Goal: Information Seeking & Learning: Find specific fact

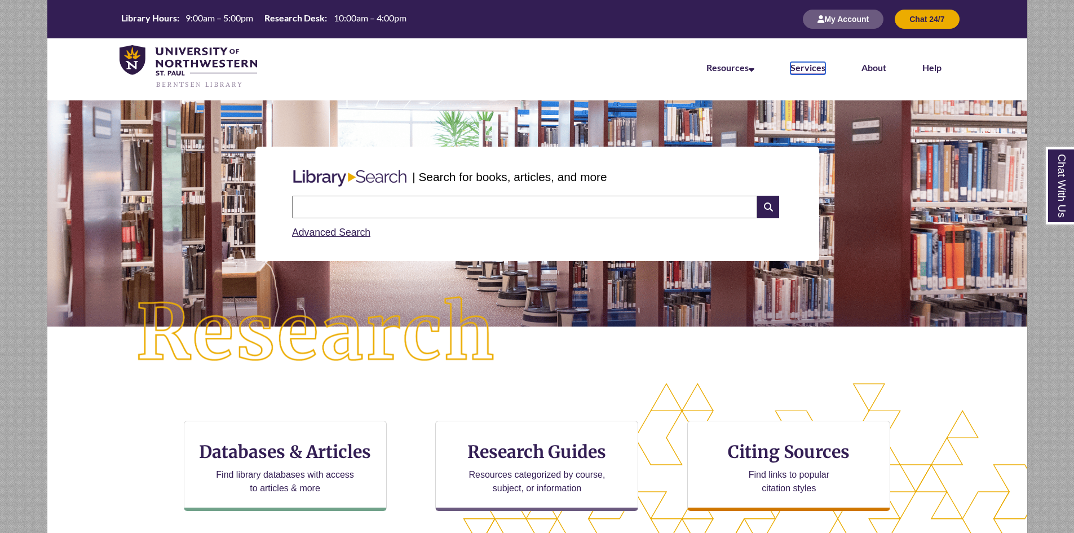
click at [821, 68] on link "Services" at bounding box center [807, 68] width 35 height 12
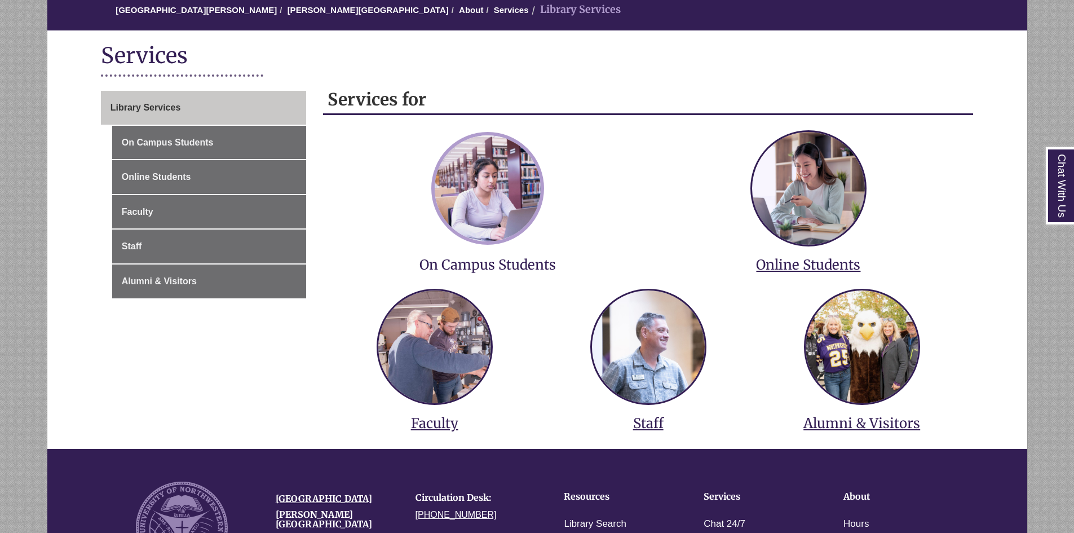
scroll to position [113, 0]
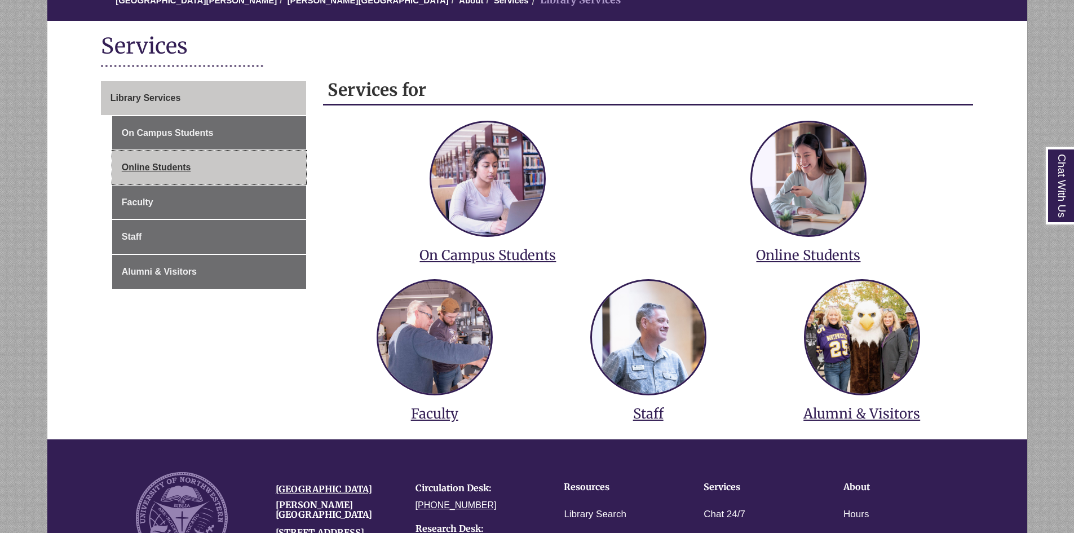
click at [219, 164] on link "Online Students" at bounding box center [209, 167] width 194 height 34
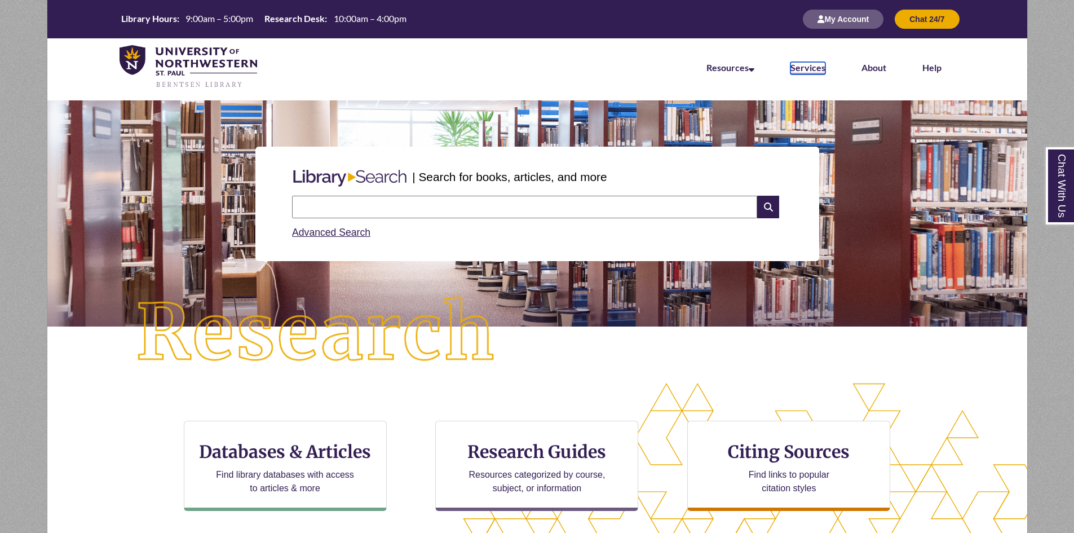
click at [800, 66] on link "Services" at bounding box center [807, 68] width 35 height 12
click at [477, 216] on input "text" at bounding box center [524, 207] width 465 height 23
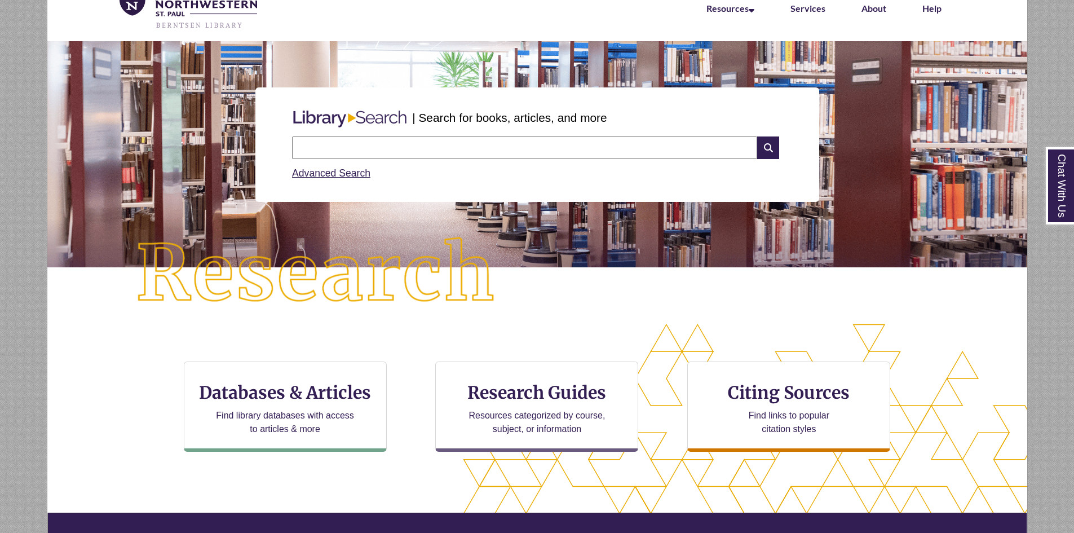
scroll to position [169, 0]
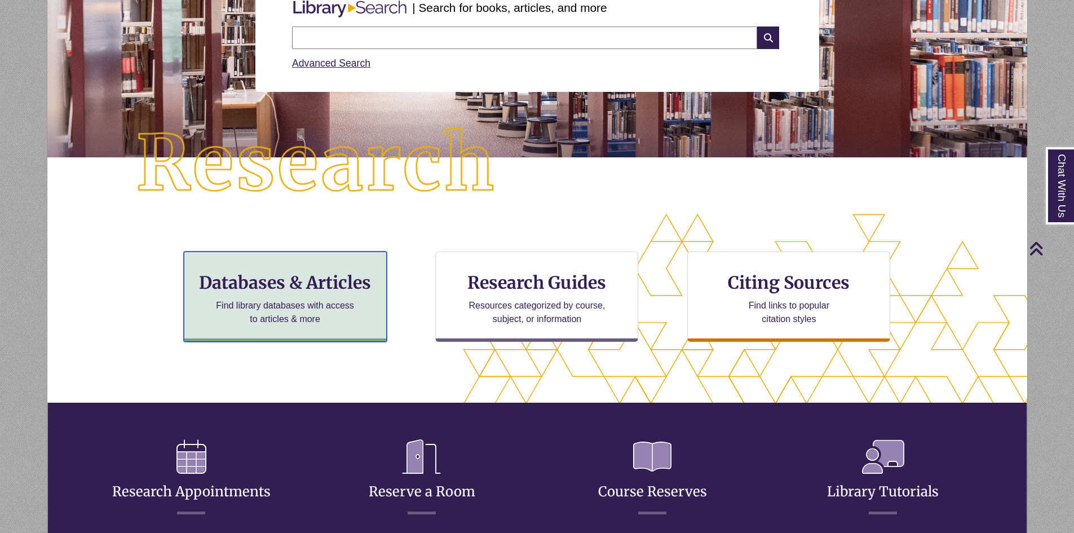
click at [308, 296] on div "Databases & Articles Find library databases with access to articles & more" at bounding box center [285, 296] width 203 height 90
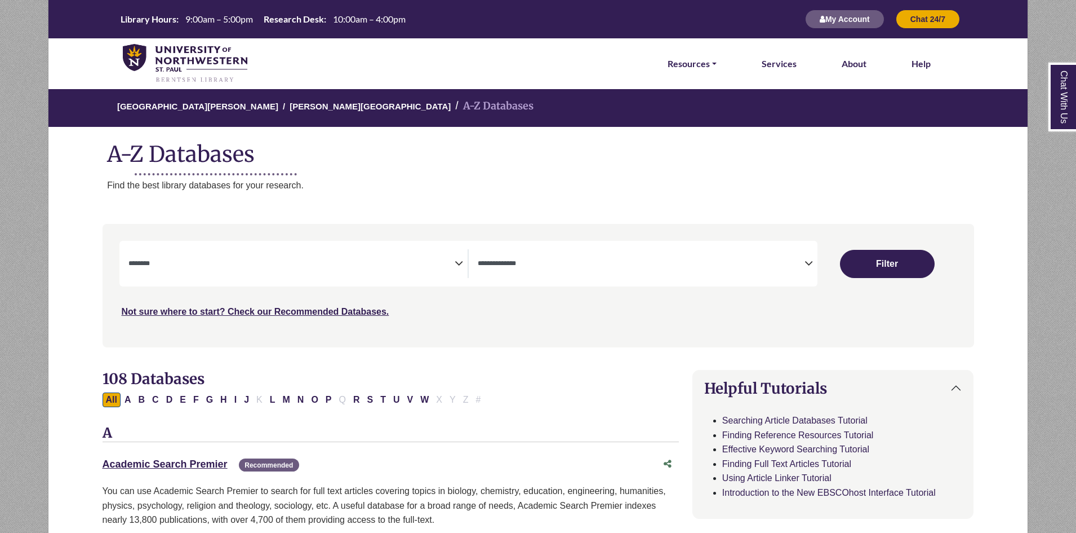
select select "Database Subject Filter"
select select "Database Types Filter"
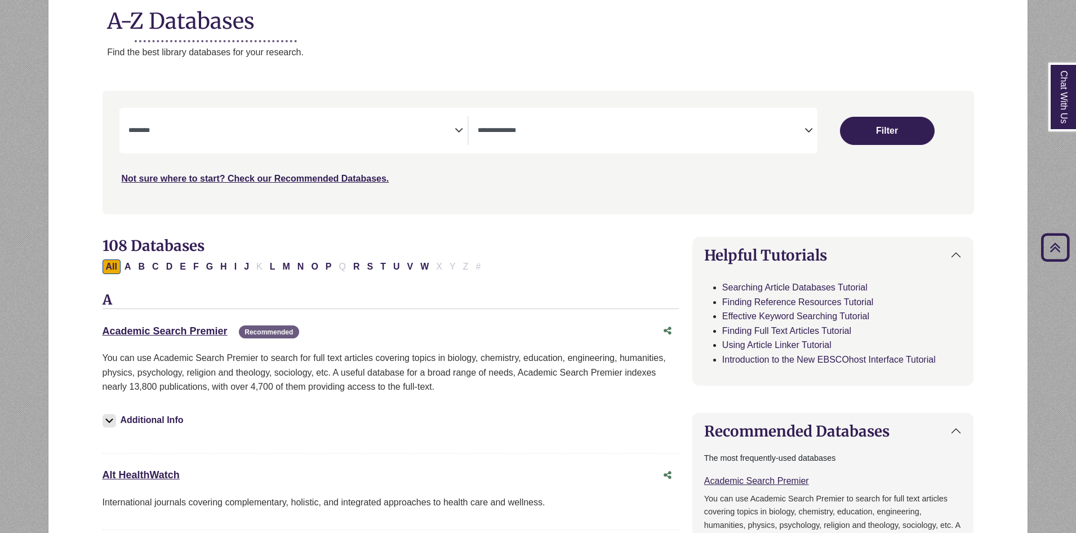
scroll to position [113, 0]
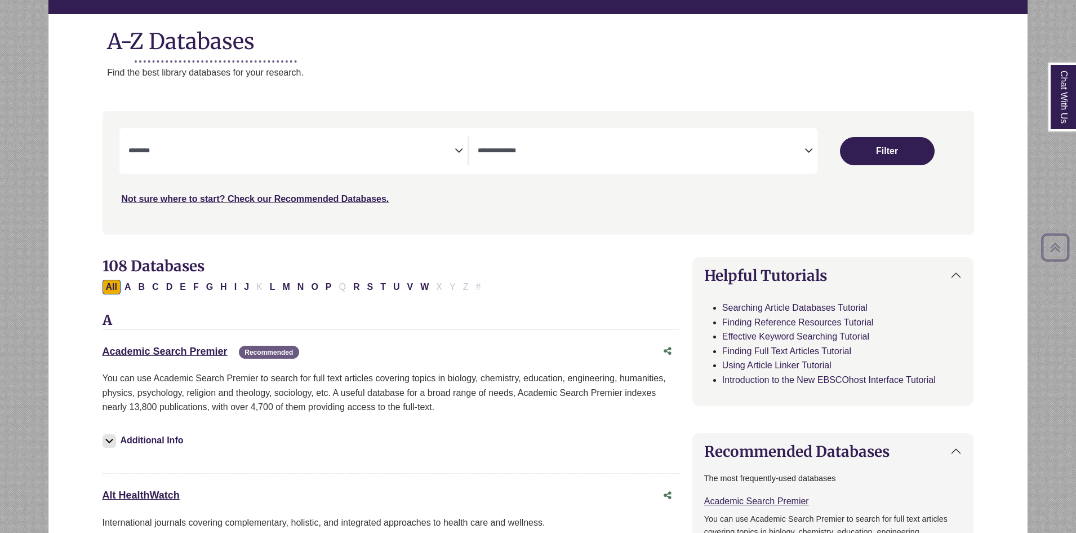
click at [237, 151] on textarea "Search" at bounding box center [291, 151] width 327 height 9
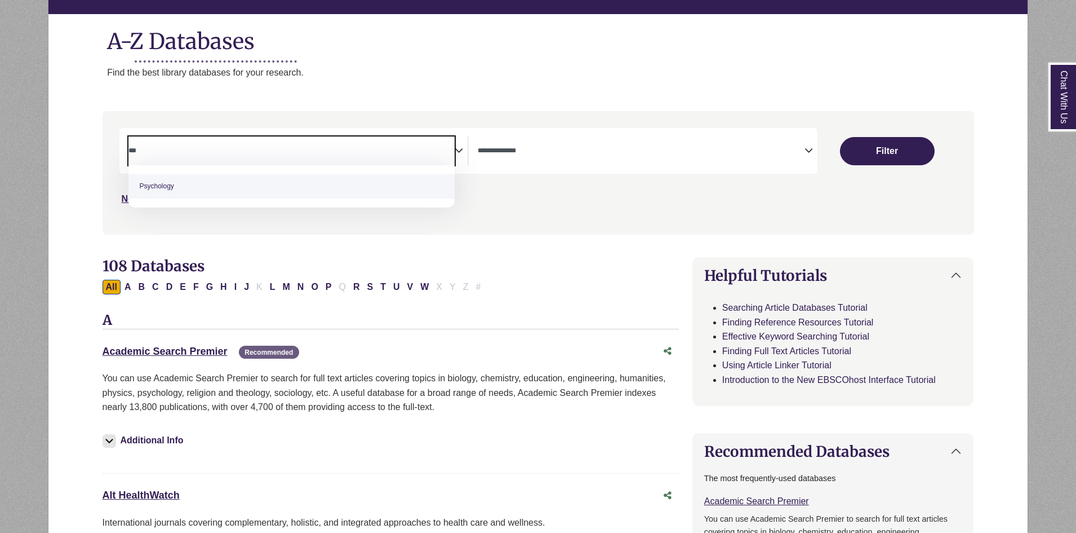
type textarea "***"
select select "*****"
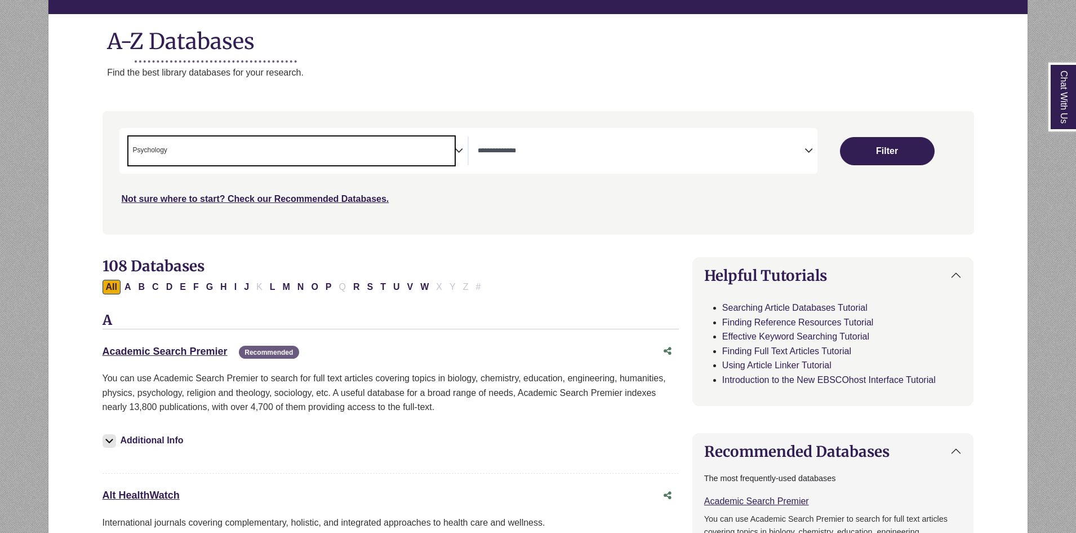
scroll to position [400, 0]
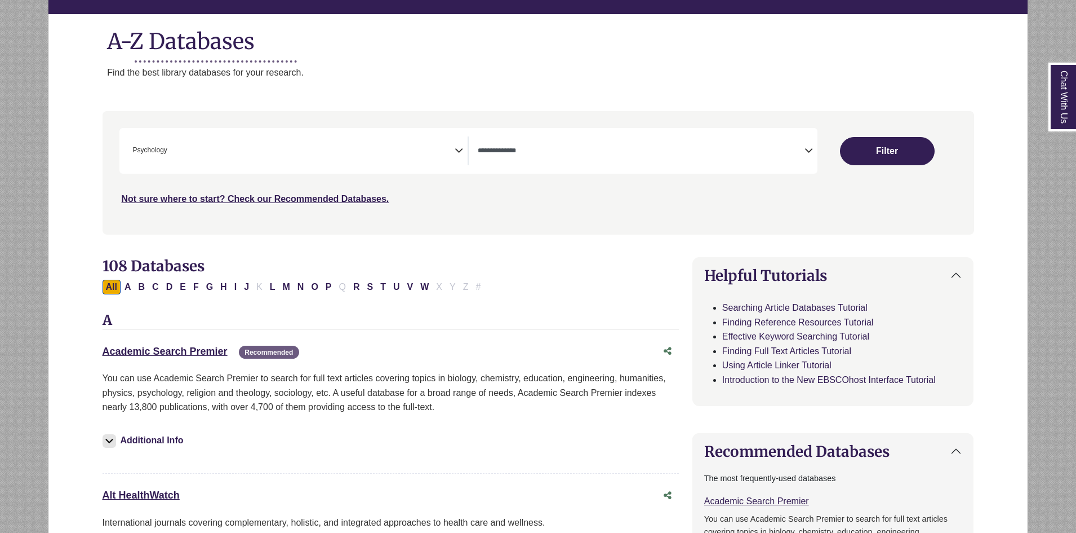
click at [805, 158] on div "**********" at bounding box center [648, 150] width 340 height 29
click at [806, 151] on icon "Search filters" at bounding box center [809, 148] width 8 height 17
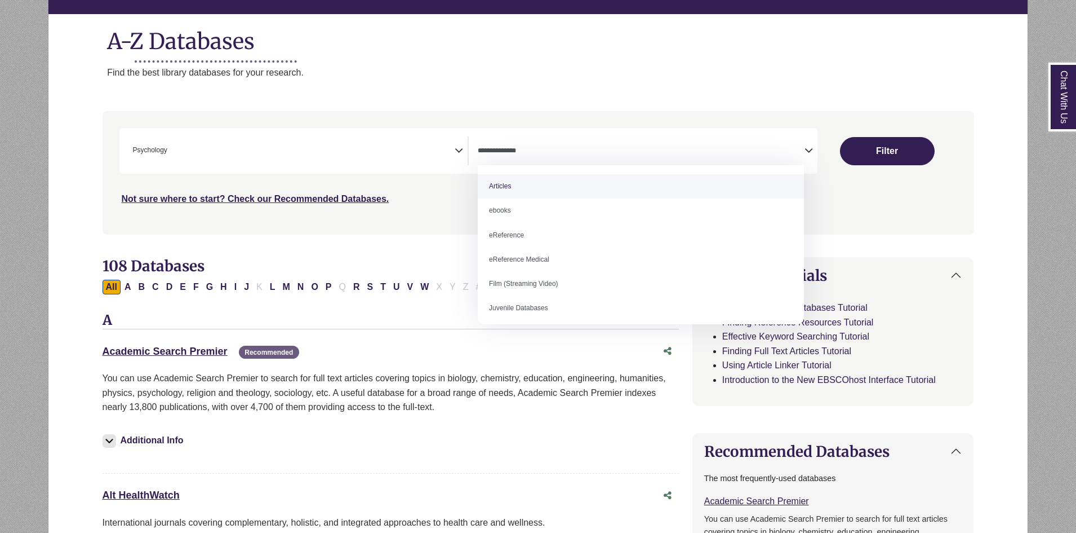
select select "*****"
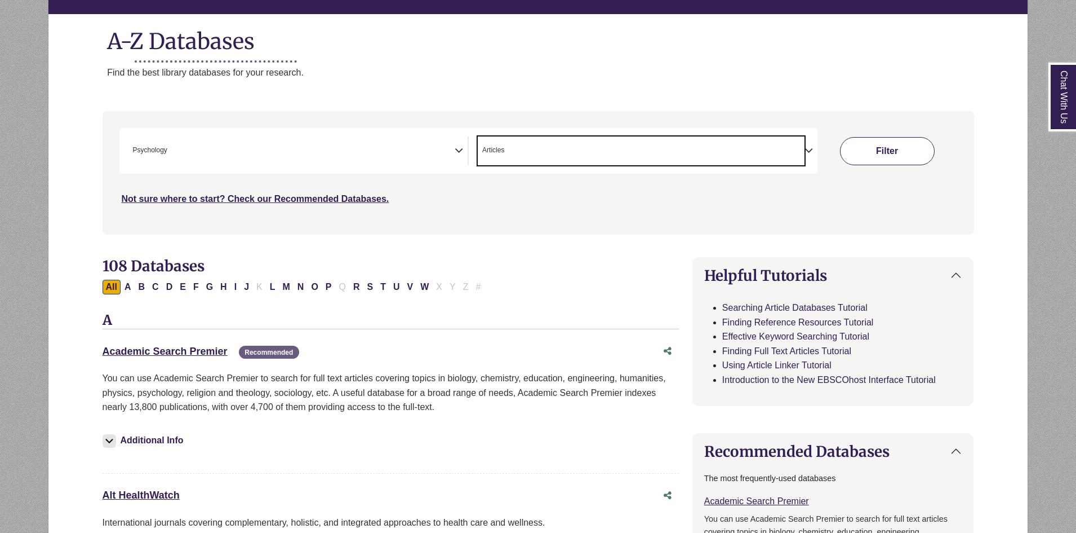
click at [876, 145] on button "Filter" at bounding box center [887, 151] width 95 height 28
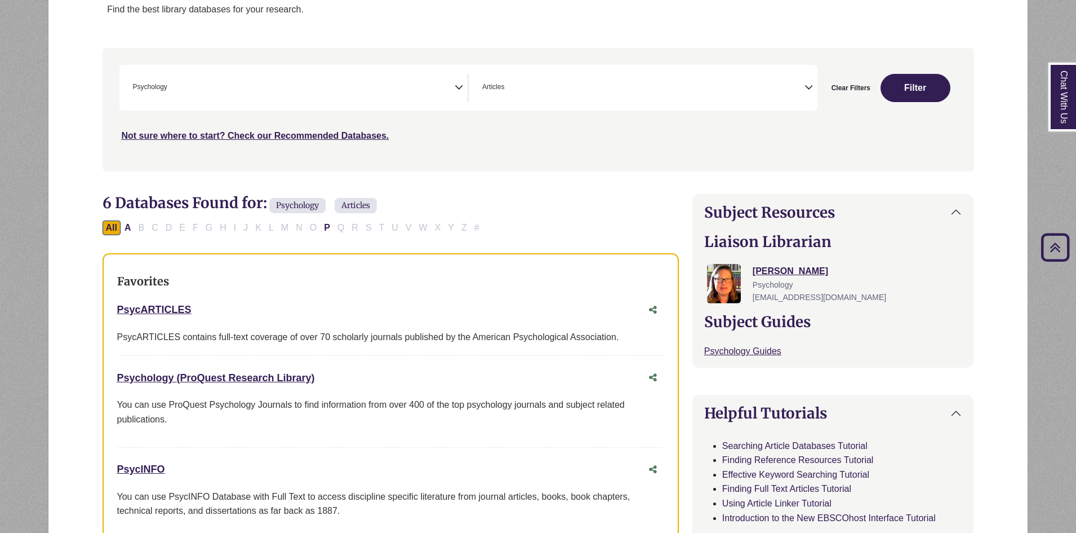
scroll to position [113, 0]
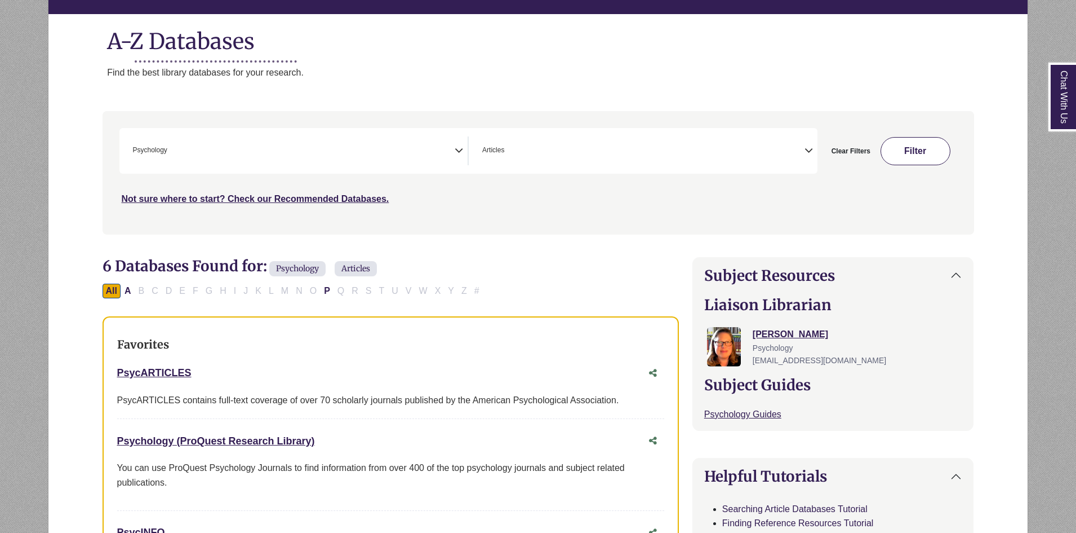
click at [924, 147] on button "Filter" at bounding box center [916, 151] width 70 height 28
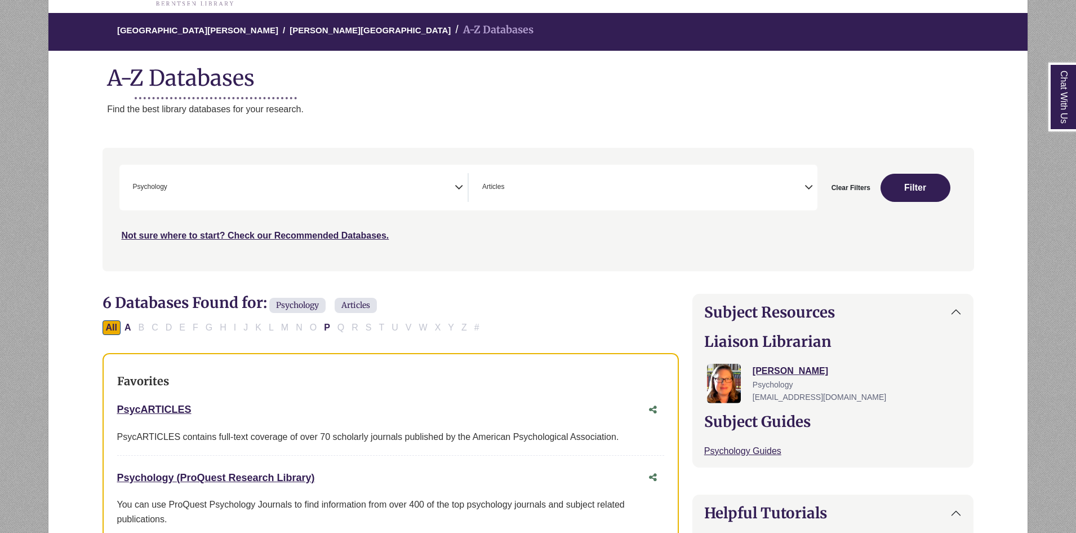
scroll to position [56, 0]
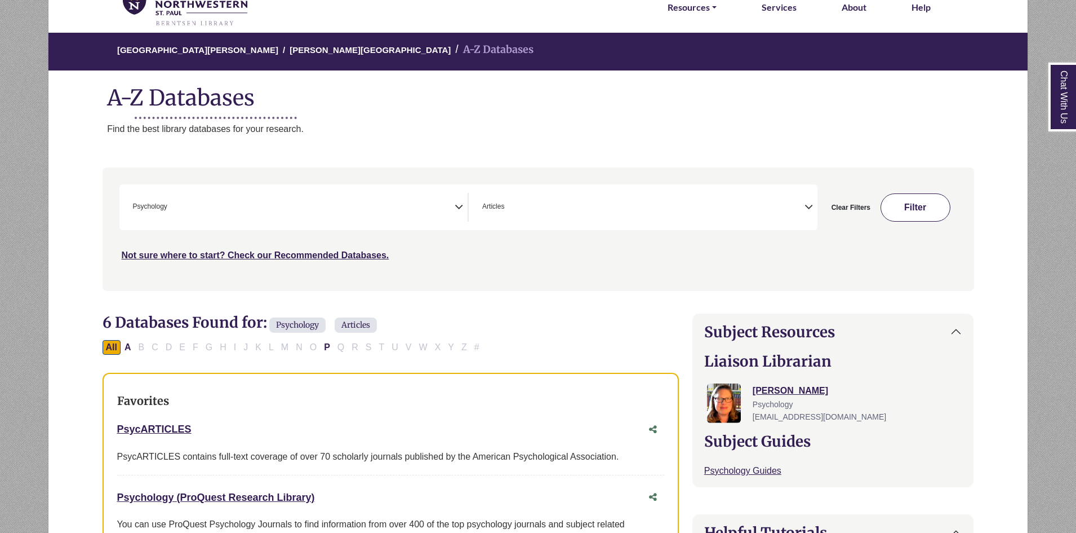
click at [908, 196] on button "Filter" at bounding box center [916, 207] width 70 height 28
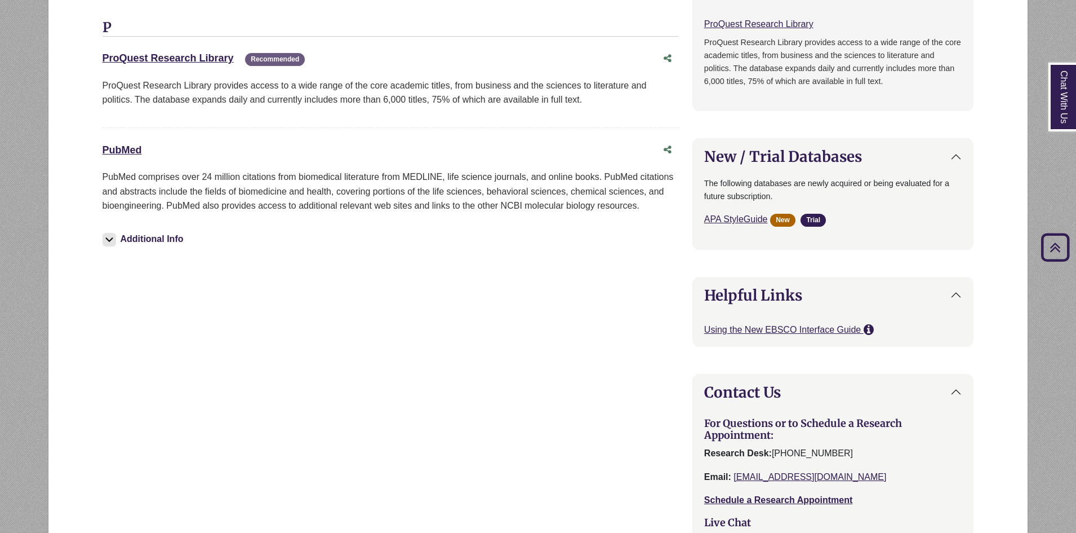
scroll to position [676, 0]
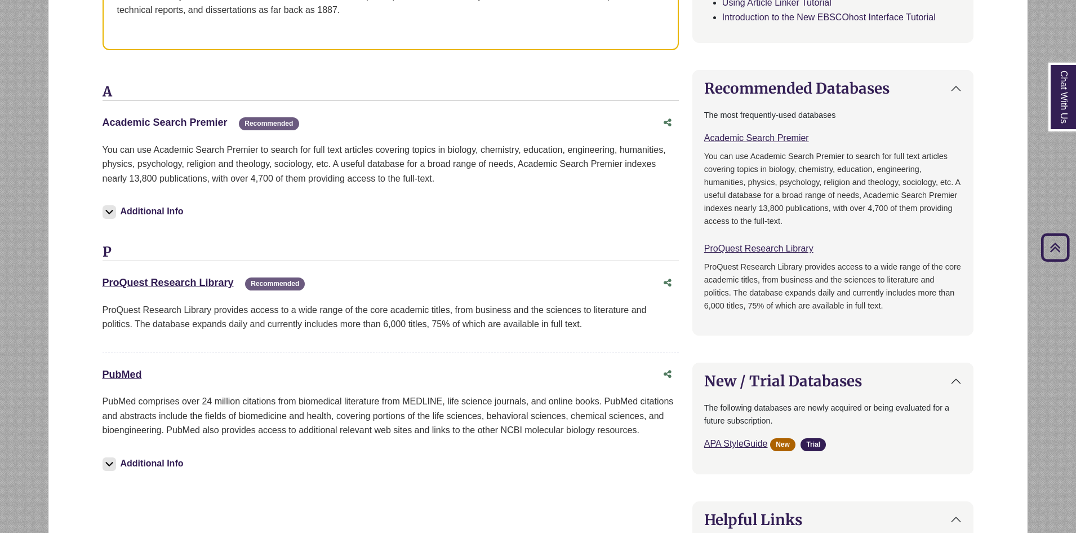
click at [210, 118] on link "Academic Search Premier This link opens in a new window" at bounding box center [165, 122] width 125 height 11
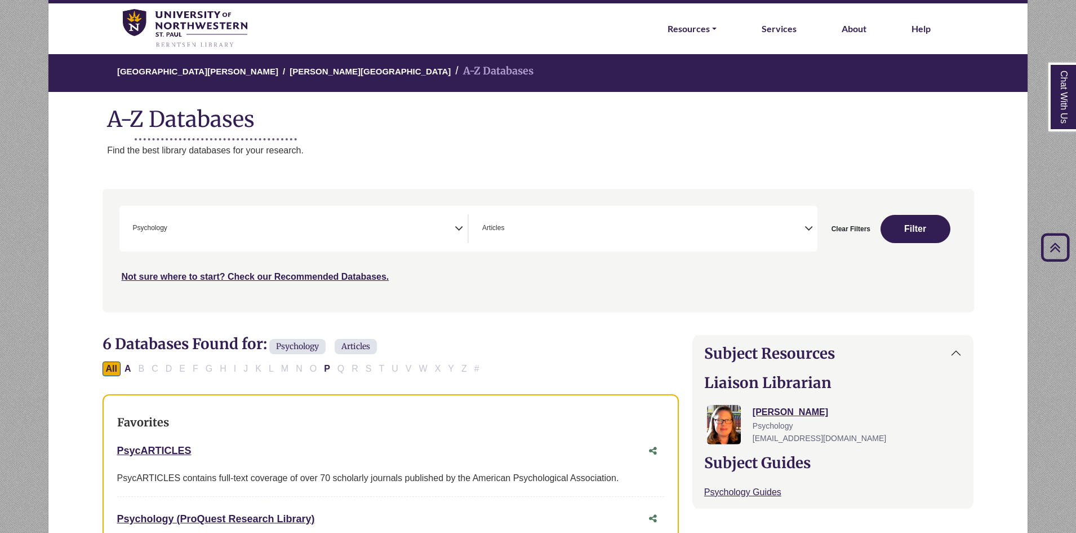
scroll to position [0, 0]
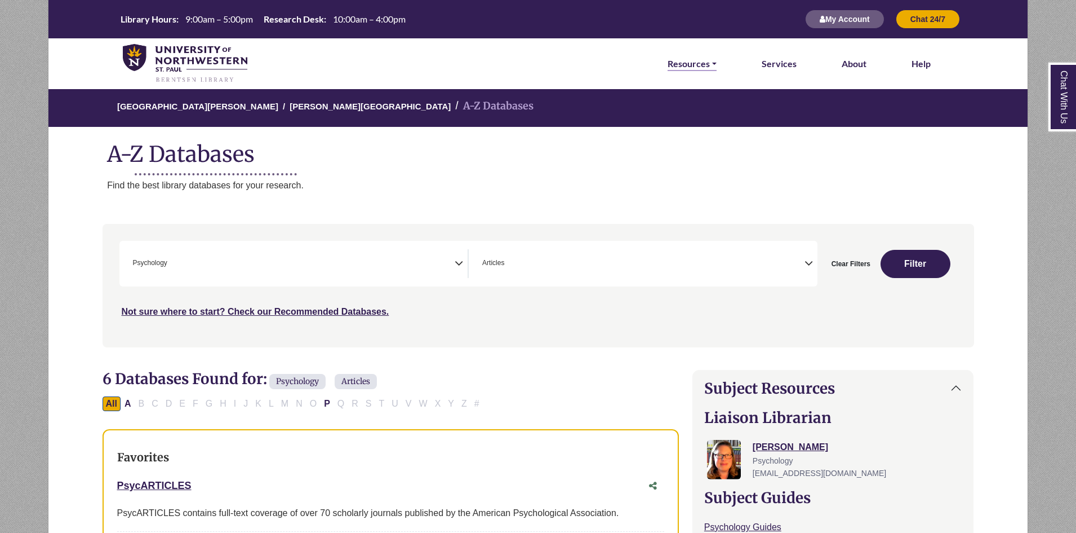
click at [716, 69] on link "Resources" at bounding box center [692, 63] width 49 height 15
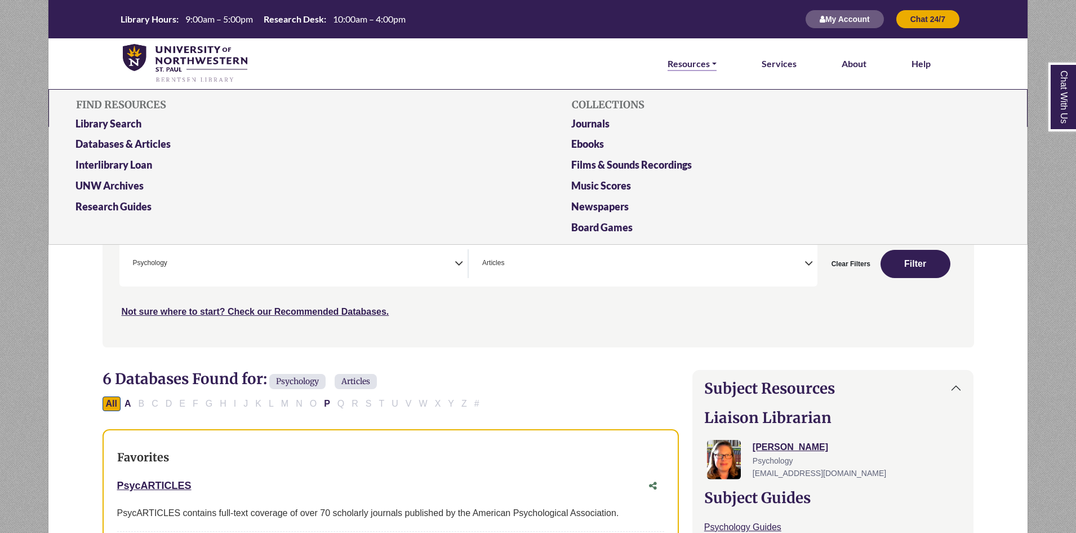
click at [716, 69] on link "Resources" at bounding box center [692, 63] width 49 height 15
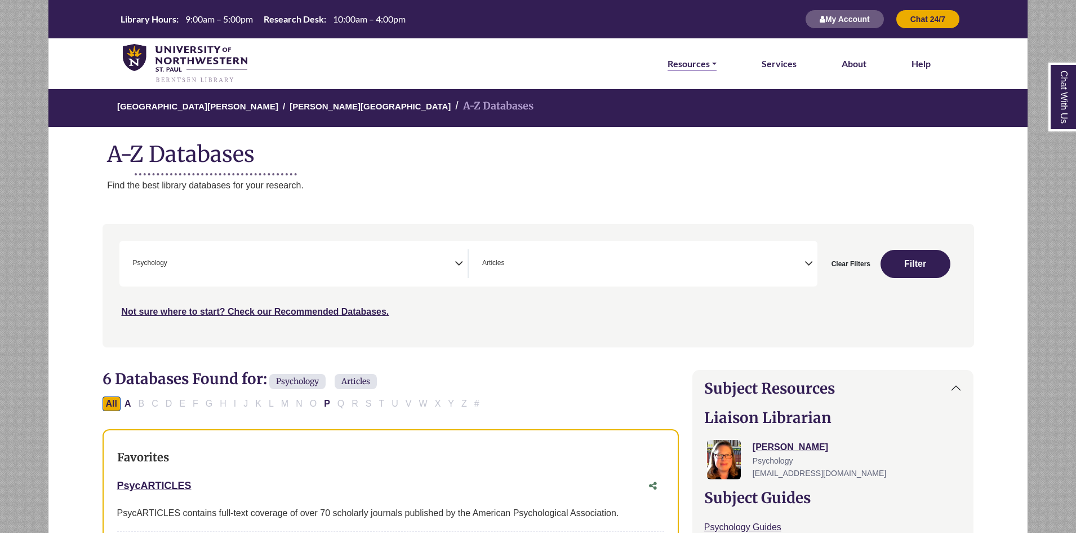
click at [716, 69] on link "Resources" at bounding box center [692, 63] width 49 height 15
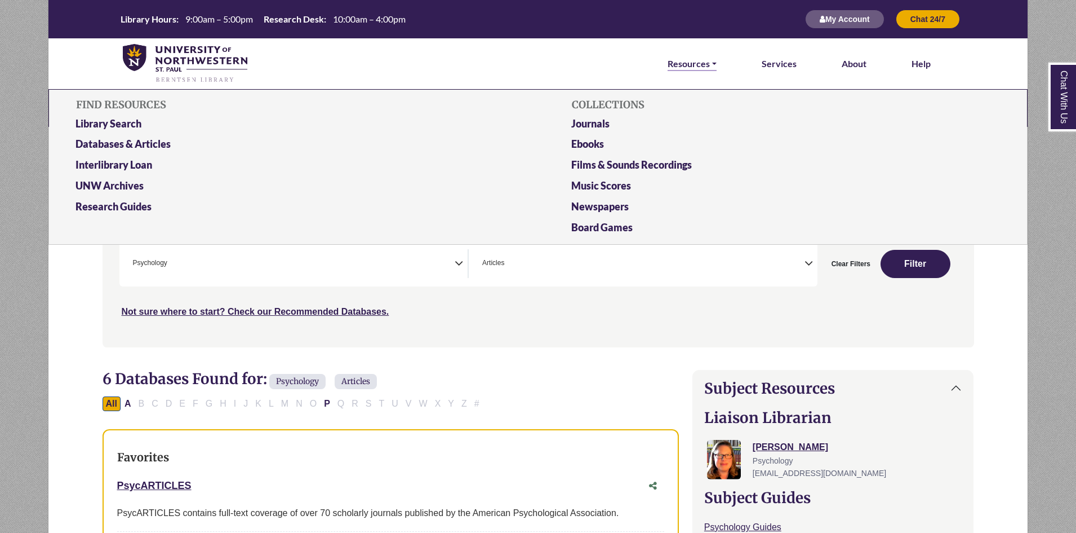
click at [716, 69] on link "Resources" at bounding box center [692, 63] width 49 height 15
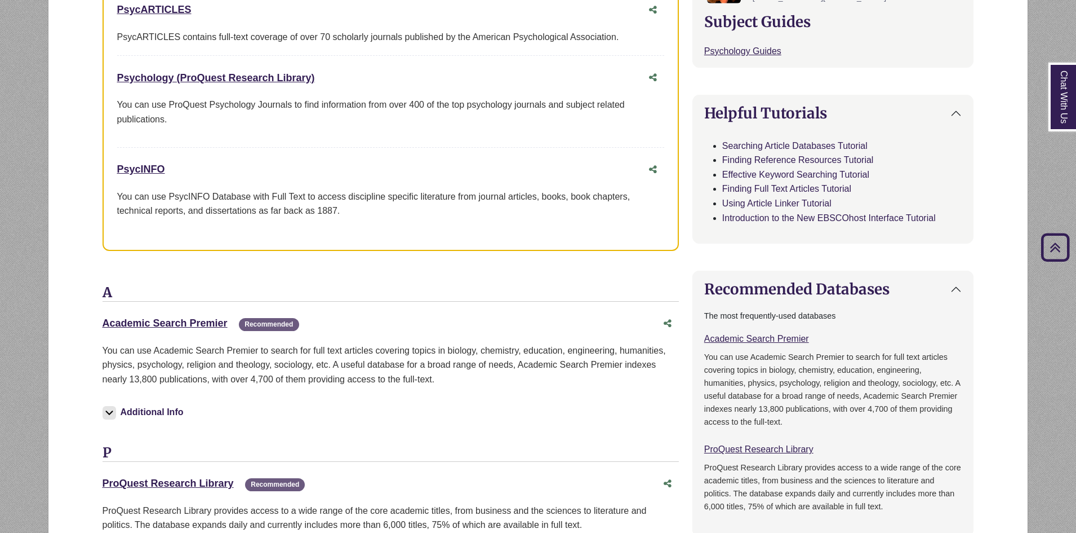
scroll to position [451, 0]
